Goal: Transaction & Acquisition: Purchase product/service

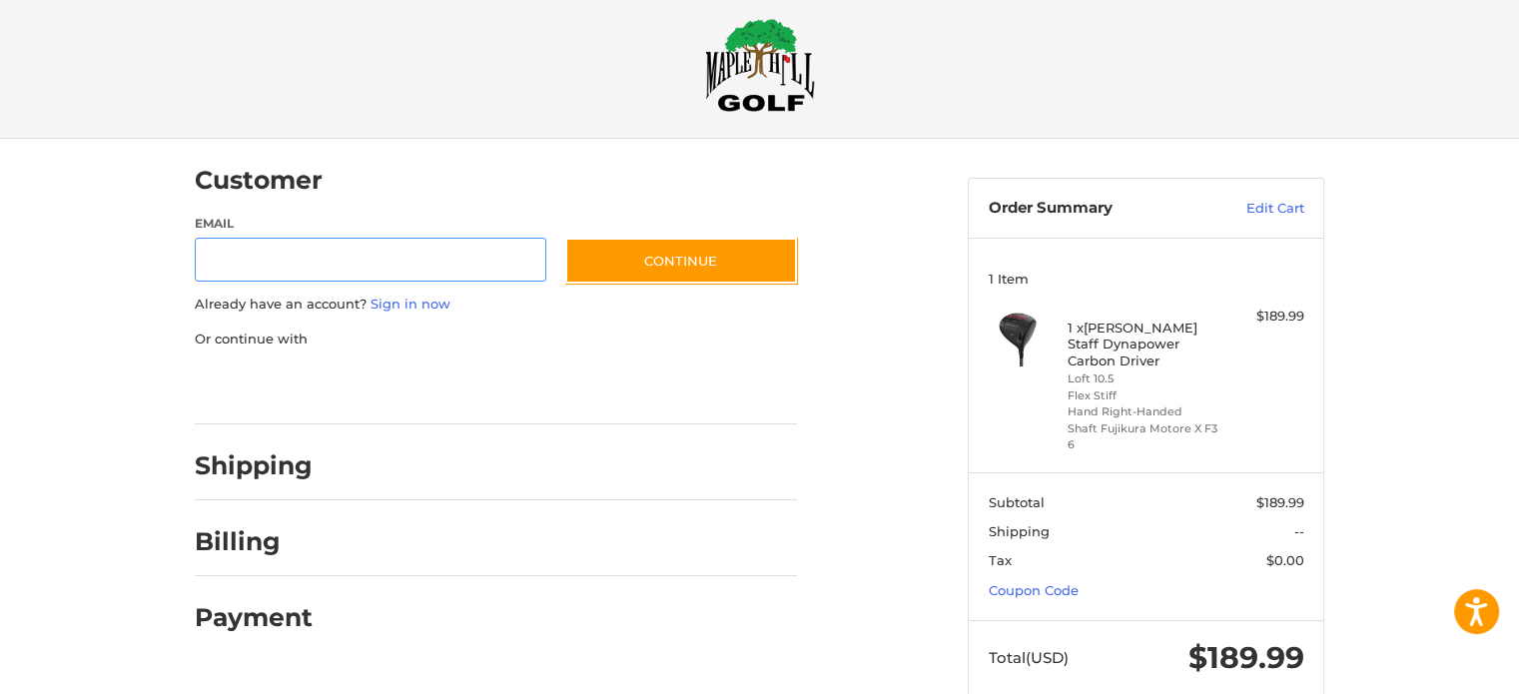
scroll to position [61, 0]
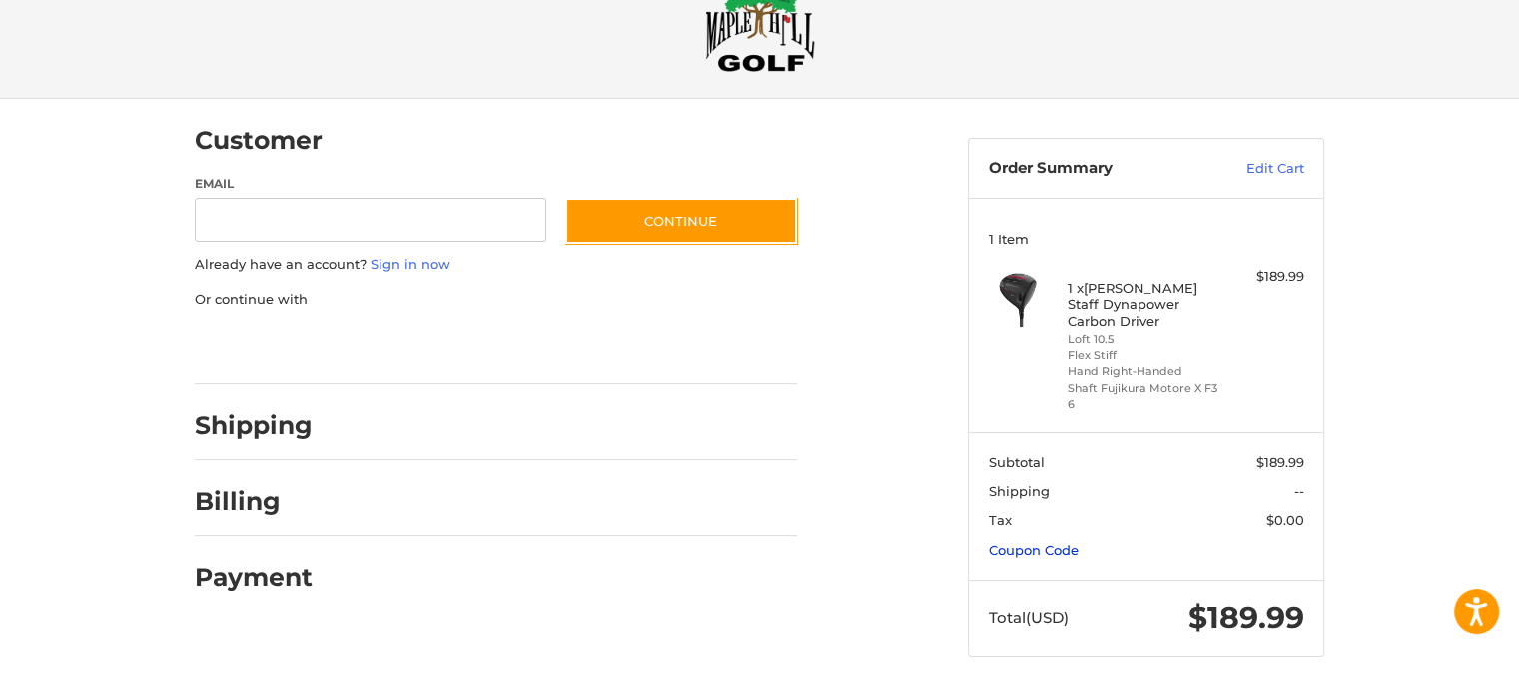
click at [1061, 552] on link "Coupon Code" at bounding box center [1034, 550] width 90 height 16
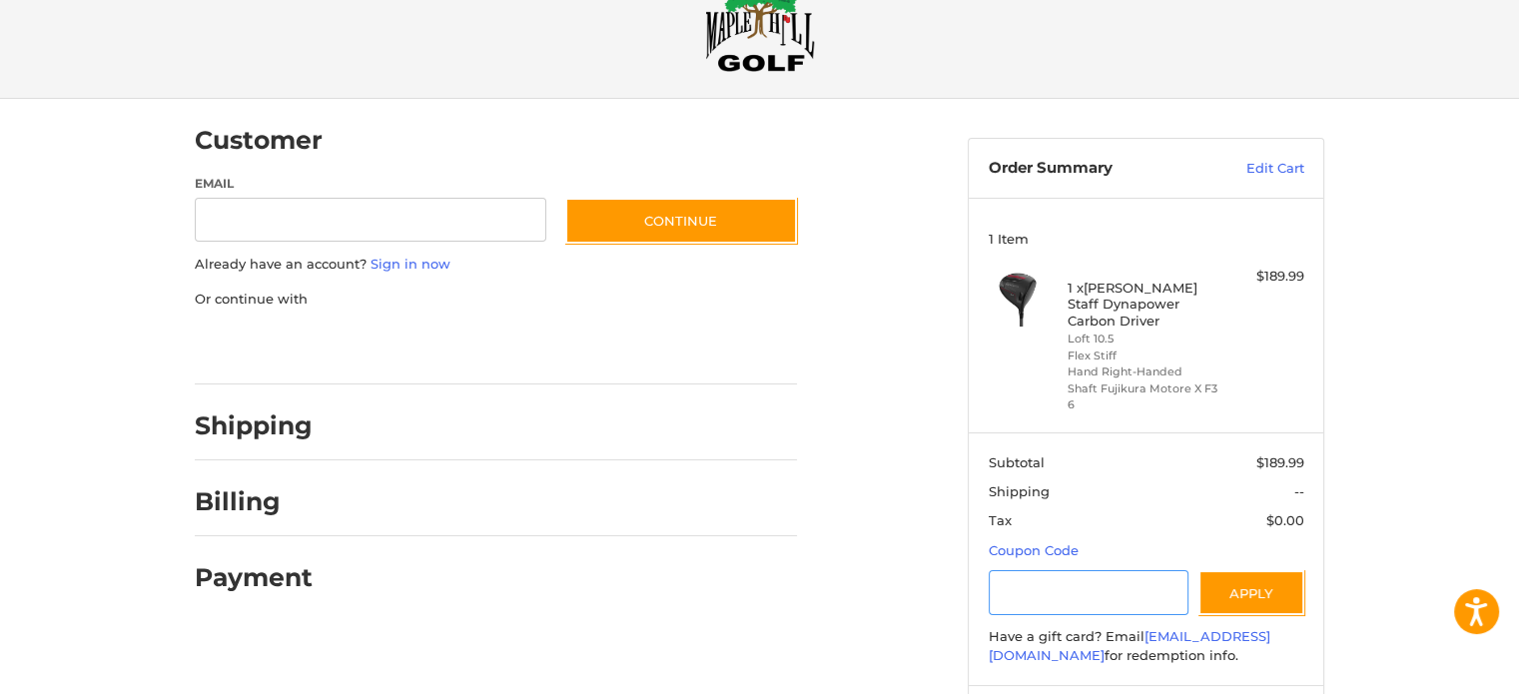
click at [1039, 586] on input "Gift Certificate or Coupon Code" at bounding box center [1089, 592] width 201 height 45
type input "*******"
click at [1227, 592] on button "Apply" at bounding box center [1251, 592] width 106 height 45
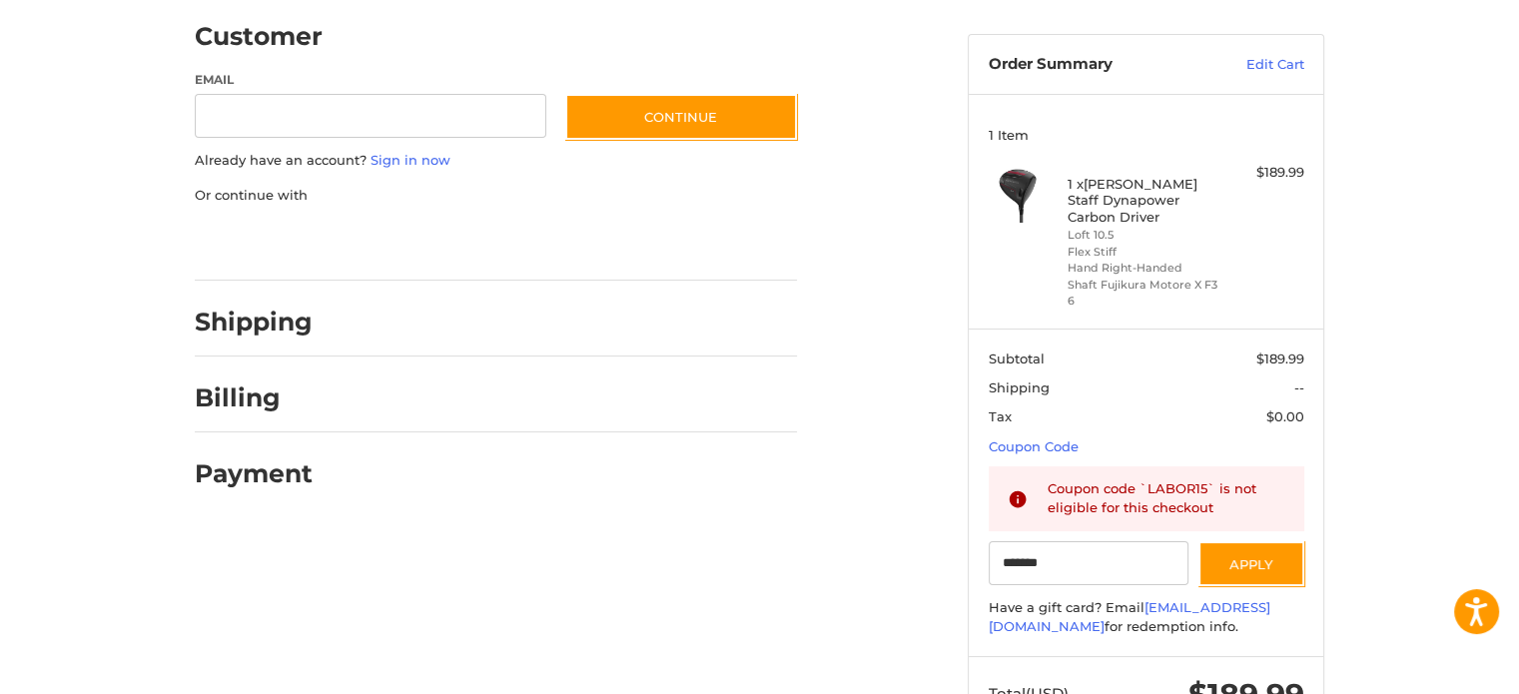
scroll to position [0, 0]
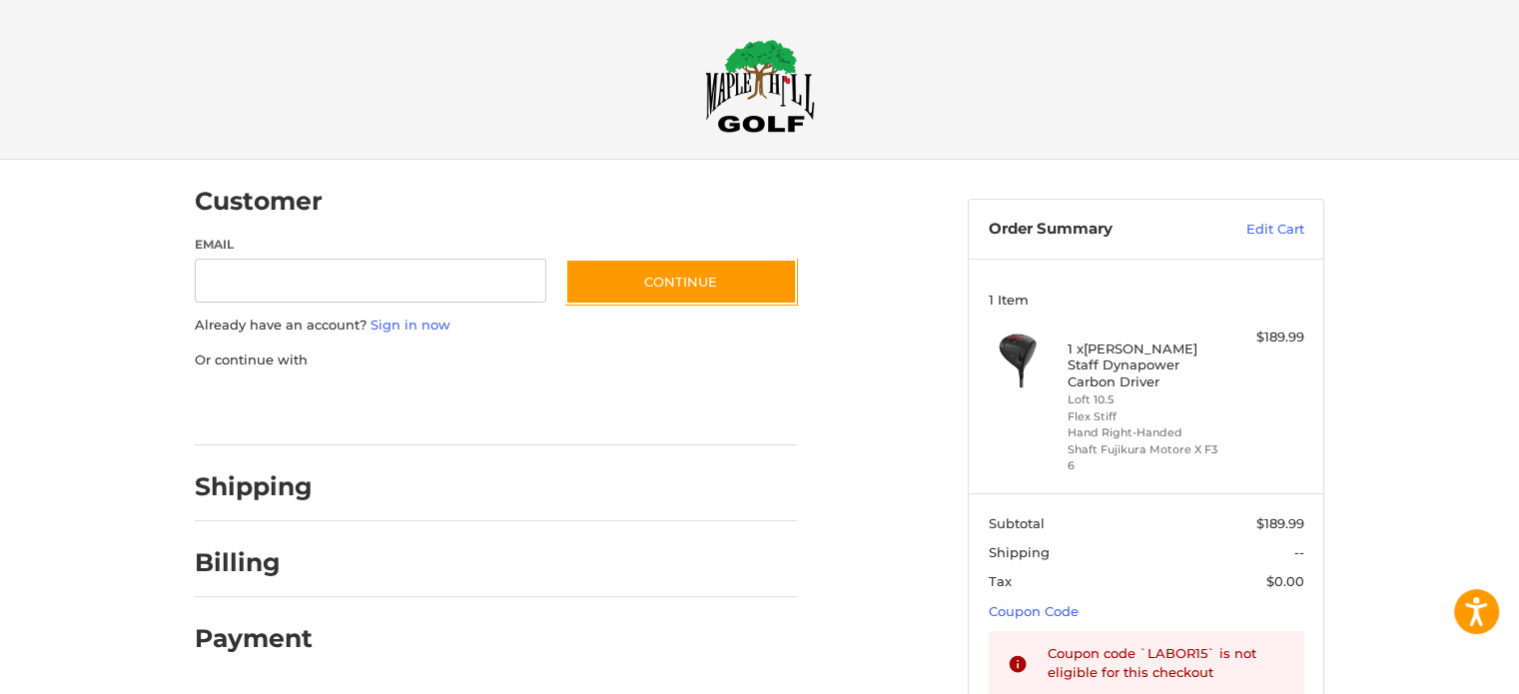
click at [775, 97] on img at bounding box center [760, 86] width 110 height 94
